Goal: Transaction & Acquisition: Purchase product/service

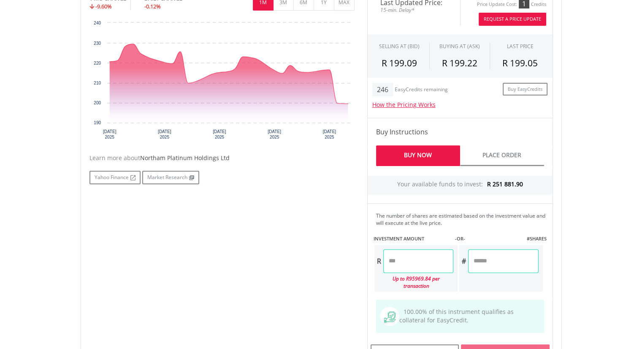
scroll to position [169, 0]
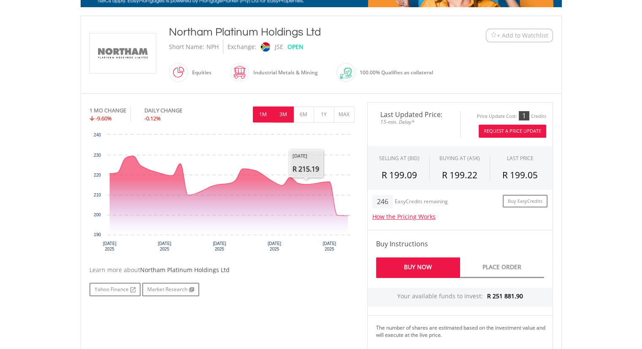
click at [283, 115] on button "3M" at bounding box center [283, 114] width 21 height 16
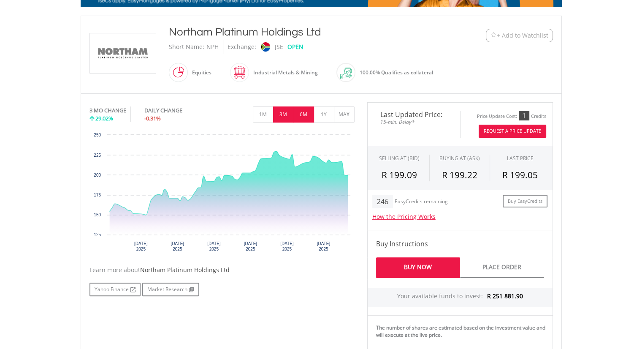
click at [301, 115] on button "6M" at bounding box center [303, 114] width 21 height 16
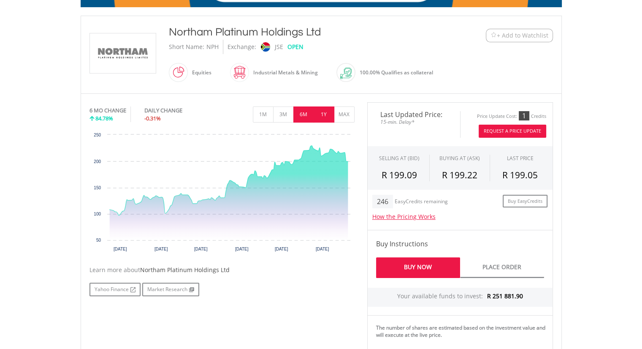
click at [324, 116] on button "1Y" at bounding box center [324, 114] width 21 height 16
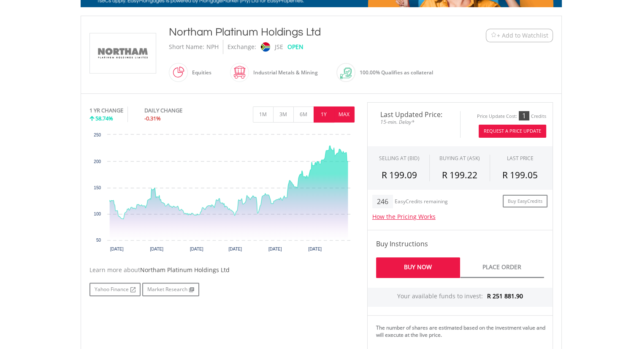
click at [340, 114] on button "MAX" at bounding box center [344, 114] width 21 height 16
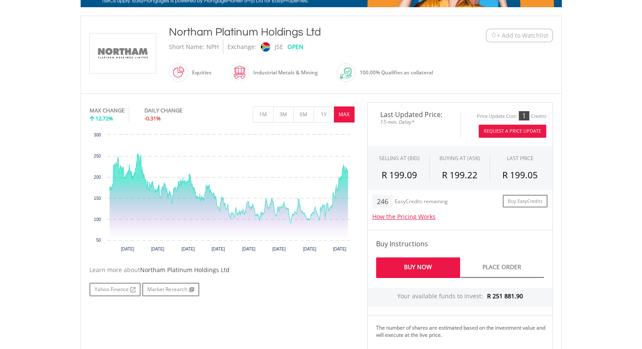
click at [517, 33] on span "+ Add to Watchlist" at bounding box center [523, 35] width 52 height 8
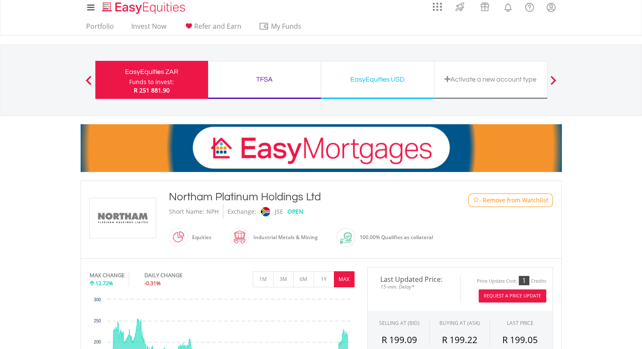
scroll to position [0, 0]
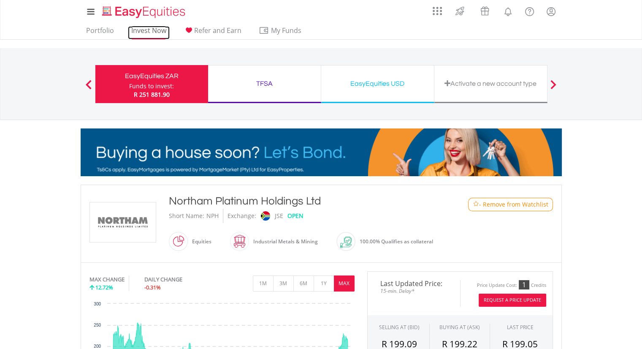
click at [154, 33] on link "Invest Now" at bounding box center [149, 32] width 42 height 13
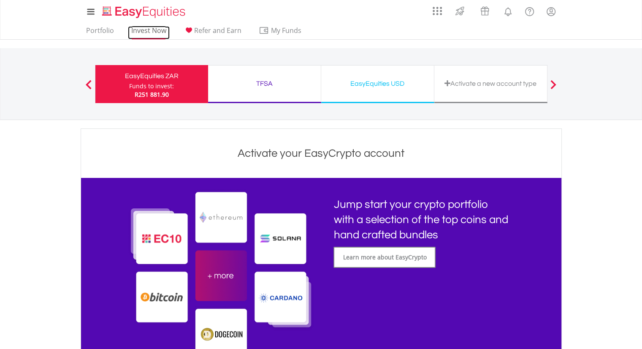
click at [150, 33] on link "Invest Now" at bounding box center [149, 32] width 42 height 13
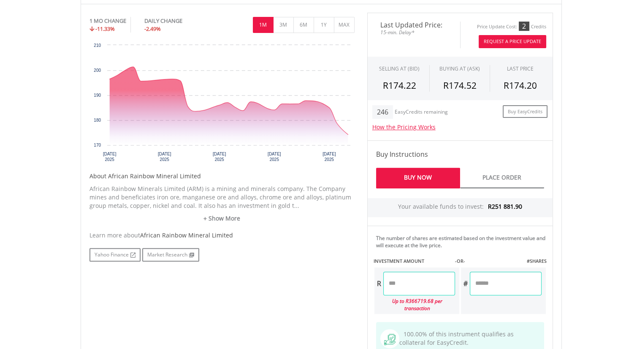
scroll to position [211, 0]
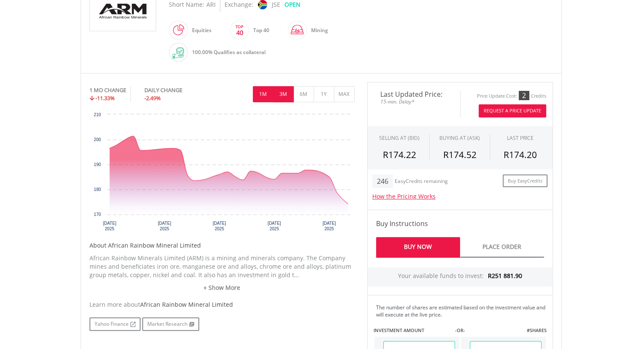
click at [286, 92] on button "3M" at bounding box center [283, 94] width 21 height 16
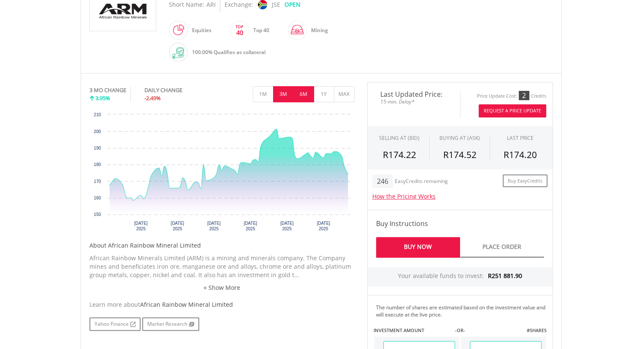
click at [307, 93] on button "6M" at bounding box center [303, 94] width 21 height 16
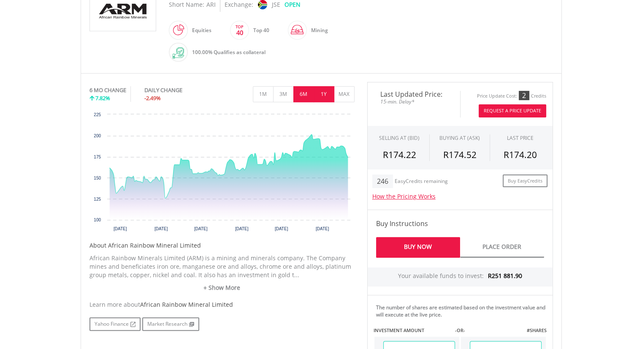
click at [323, 94] on button "1Y" at bounding box center [324, 94] width 21 height 16
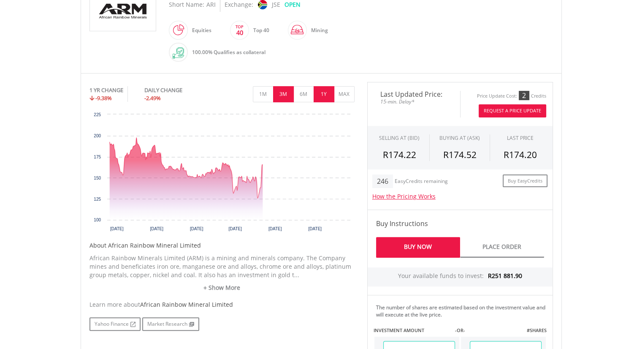
click at [280, 93] on button "3M" at bounding box center [283, 94] width 21 height 16
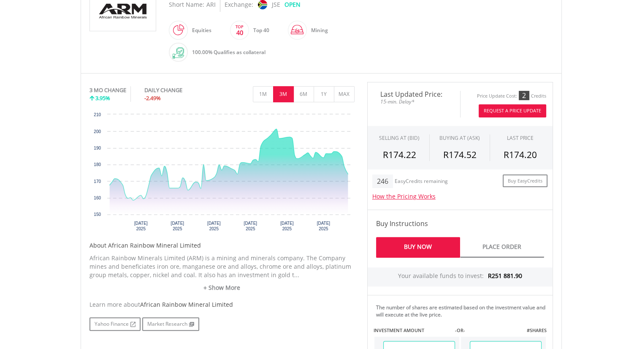
click at [516, 110] on button "Request A Price Update" at bounding box center [513, 110] width 68 height 13
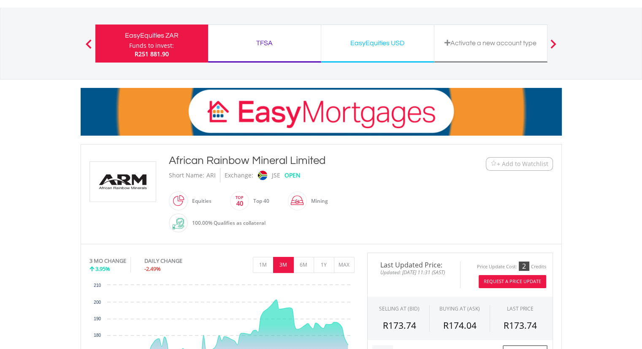
scroll to position [0, 0]
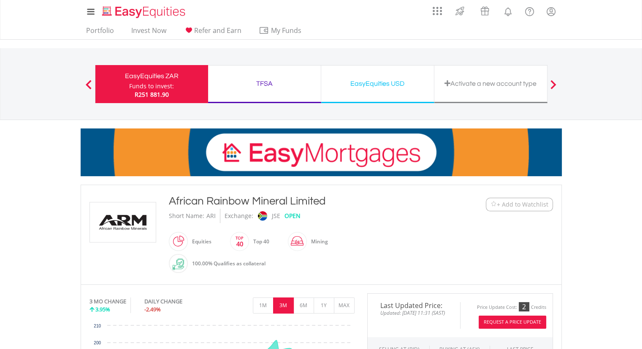
click at [518, 203] on span "+ Add to Watchlist" at bounding box center [523, 204] width 52 height 8
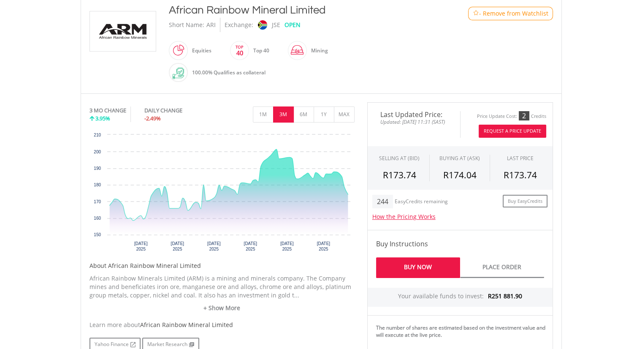
scroll to position [169, 0]
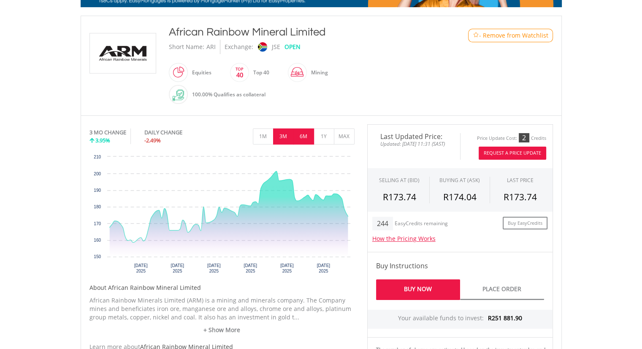
click at [302, 138] on button "6M" at bounding box center [303, 136] width 21 height 16
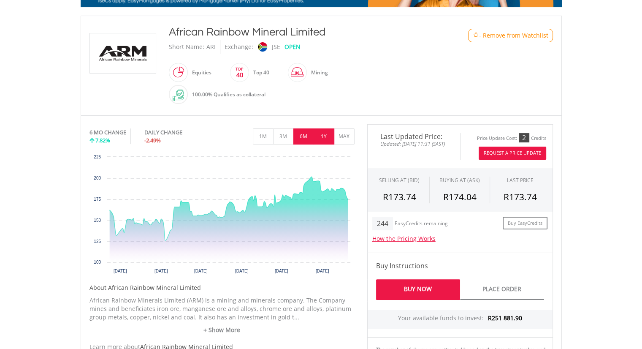
click at [326, 137] on button "1Y" at bounding box center [324, 136] width 21 height 16
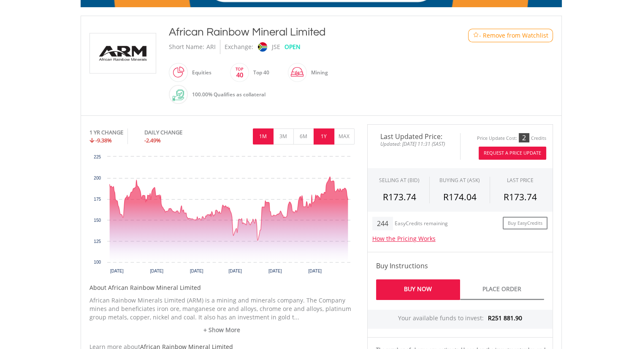
click at [263, 135] on button "1M" at bounding box center [263, 136] width 21 height 16
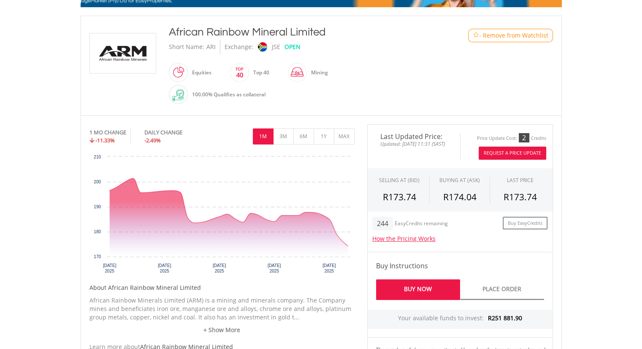
click at [497, 152] on button "Request A Price Update" at bounding box center [513, 153] width 68 height 13
